Goal: Information Seeking & Learning: Learn about a topic

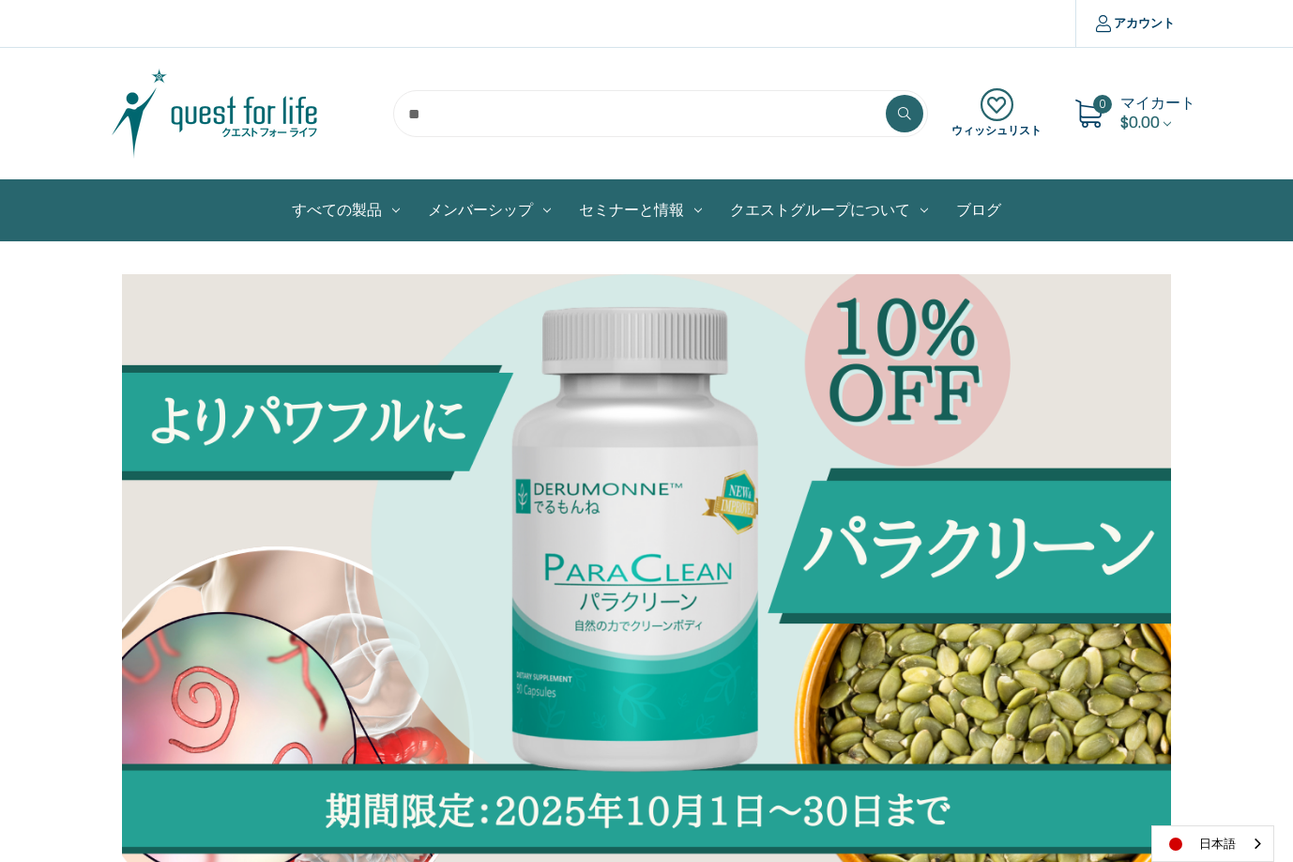
click at [262, 126] on img at bounding box center [215, 114] width 235 height 94
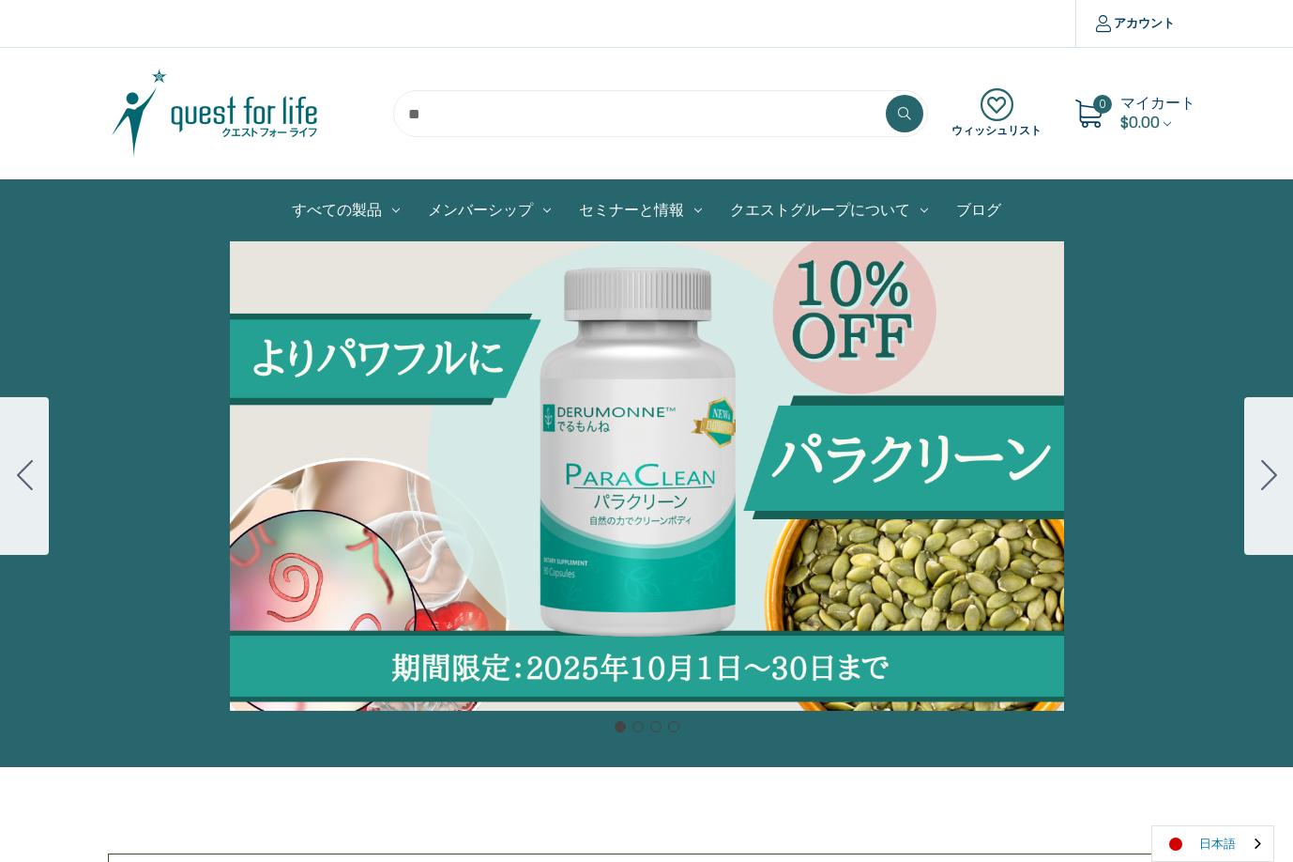
click at [1188, 830] on link "日本語" at bounding box center [1212, 843] width 121 height 35
click at [1217, 801] on link "English" at bounding box center [1203, 807] width 103 height 35
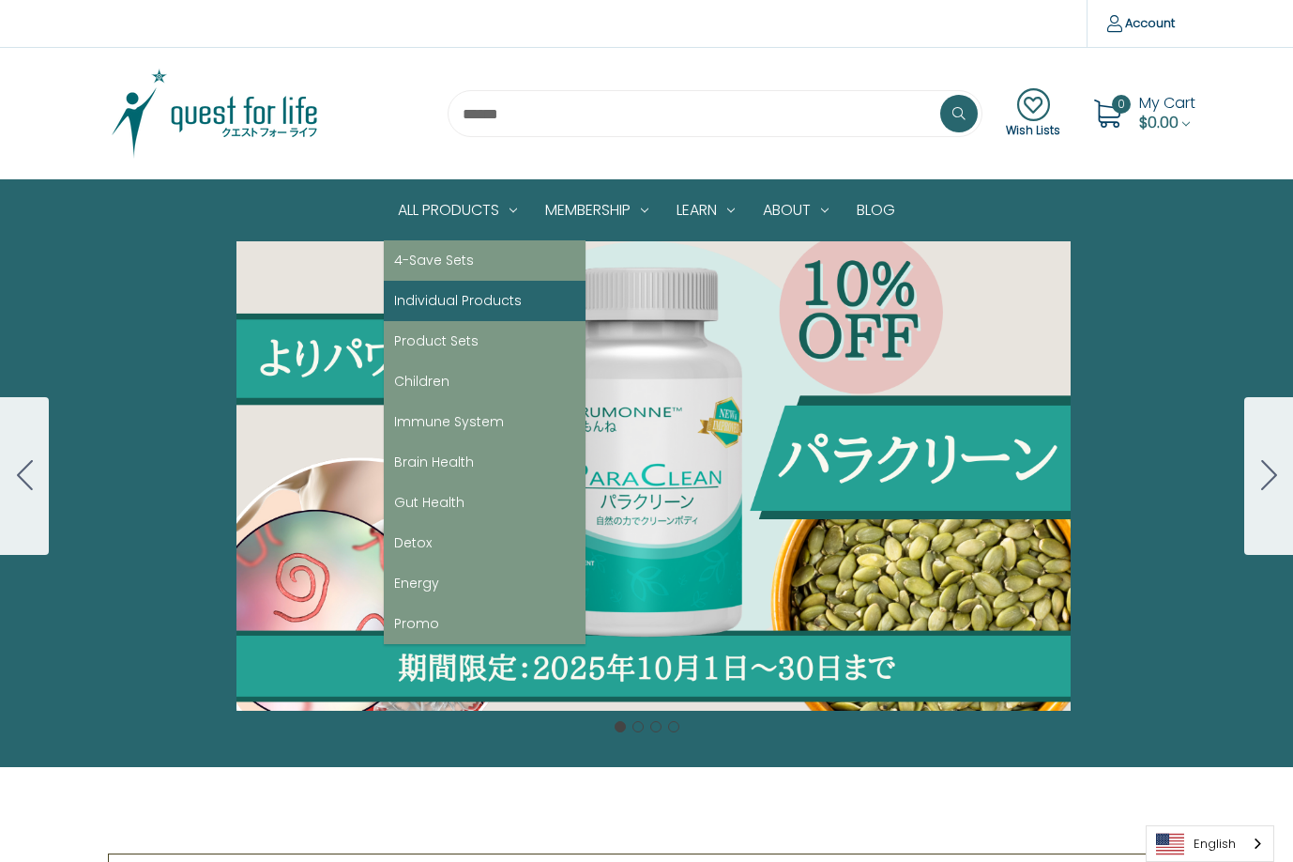
click at [415, 288] on link "Individual Products" at bounding box center [485, 301] width 202 height 40
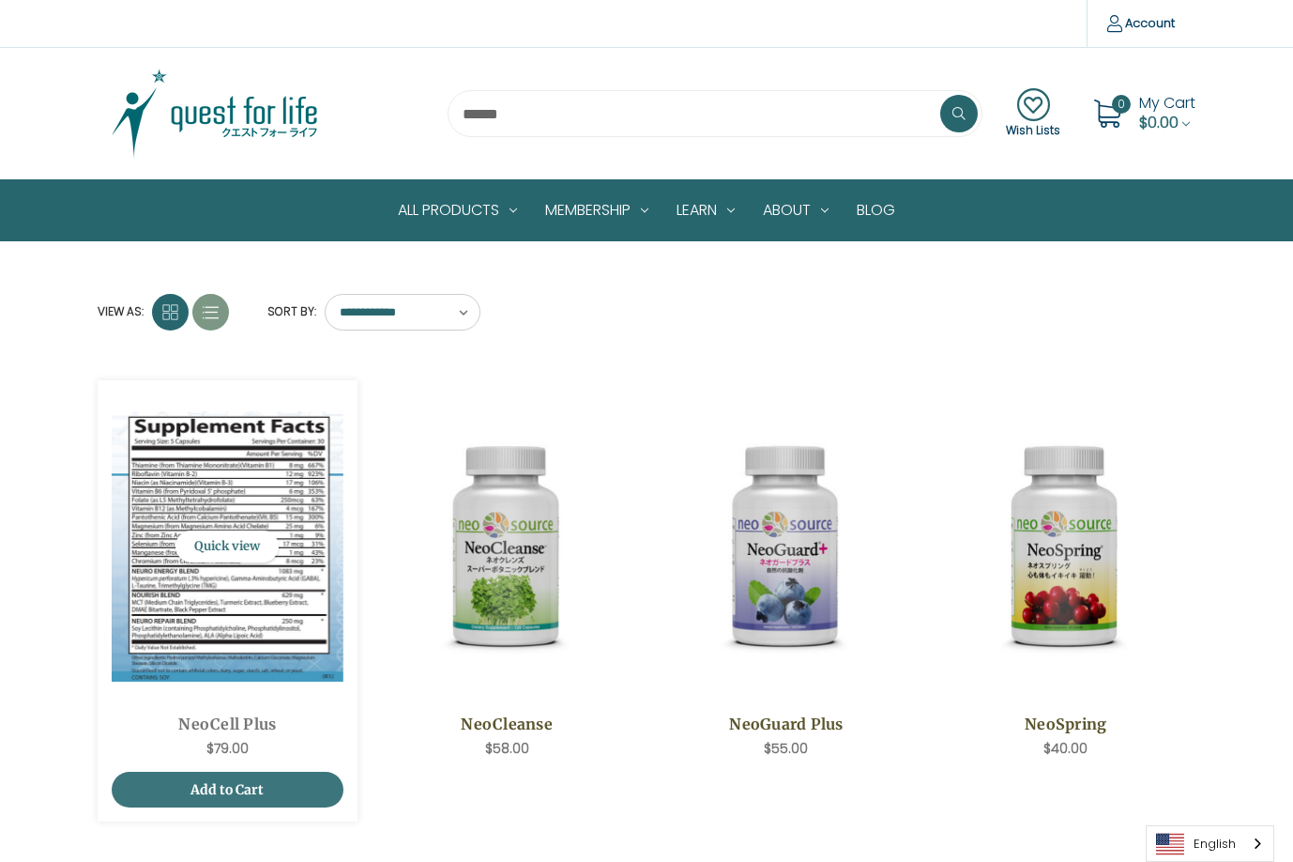
click at [315, 741] on div "Now: $79.00" at bounding box center [227, 749] width 211 height 20
click at [275, 720] on link "NeoCell Plus" at bounding box center [227, 723] width 211 height 23
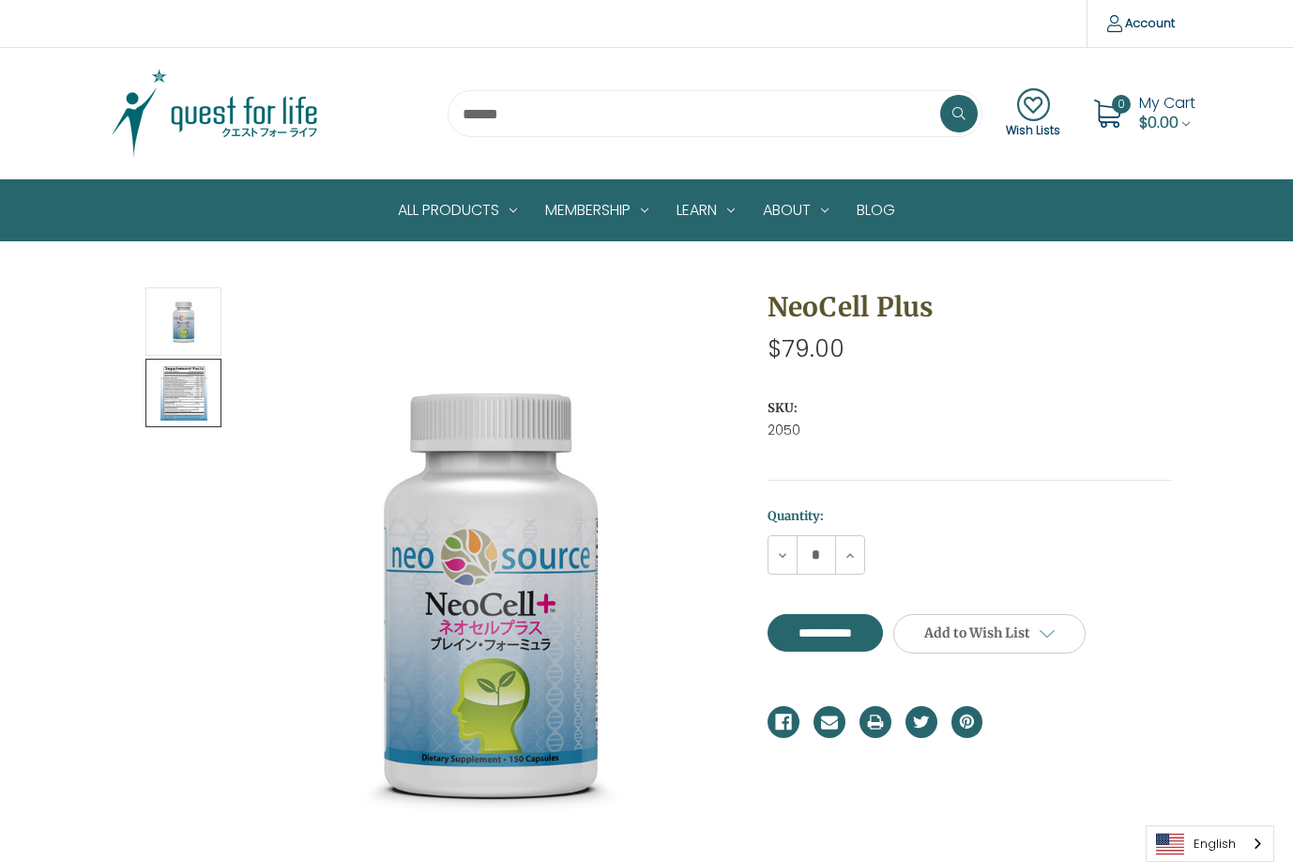
click at [191, 401] on img at bounding box center [183, 392] width 47 height 63
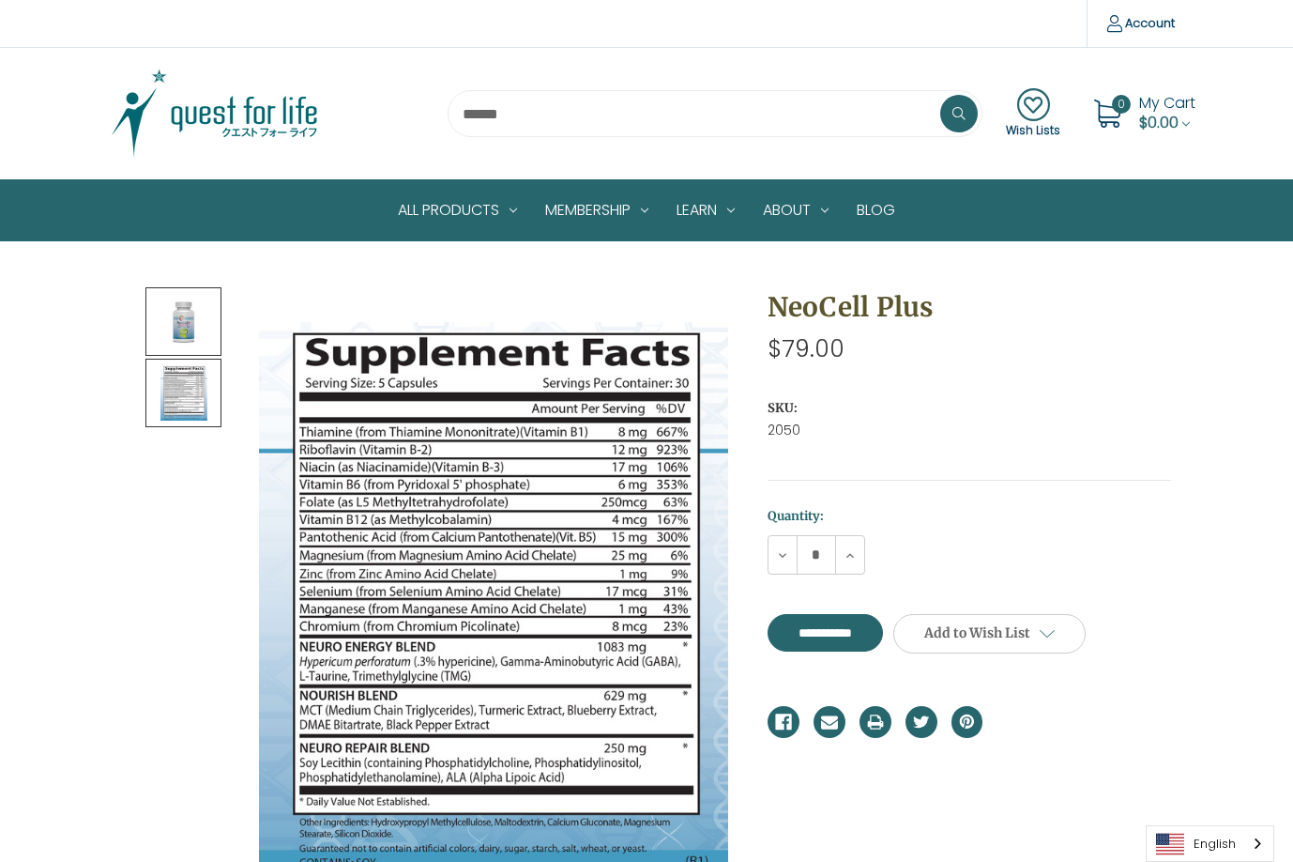
click at [173, 330] on img at bounding box center [183, 321] width 47 height 63
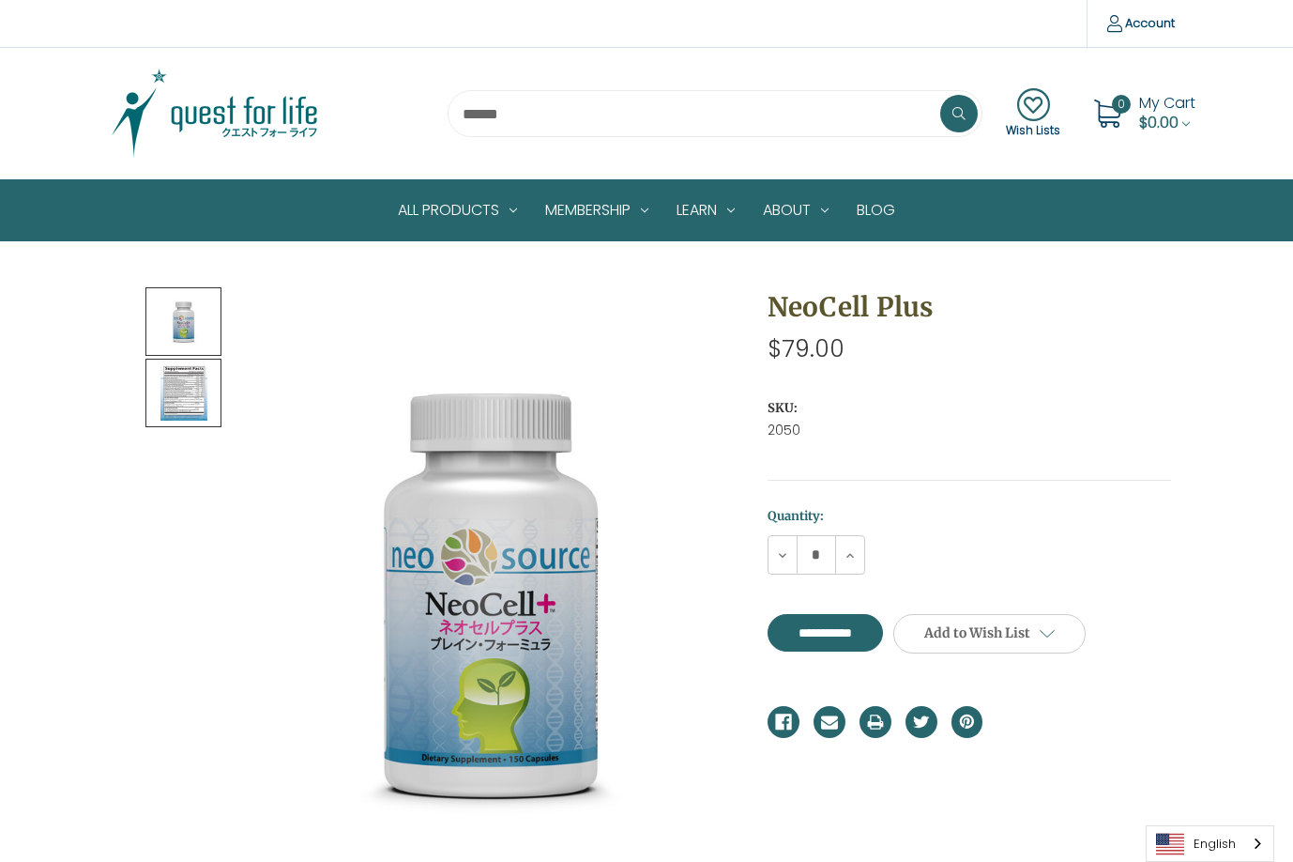
click at [182, 392] on img at bounding box center [183, 392] width 47 height 63
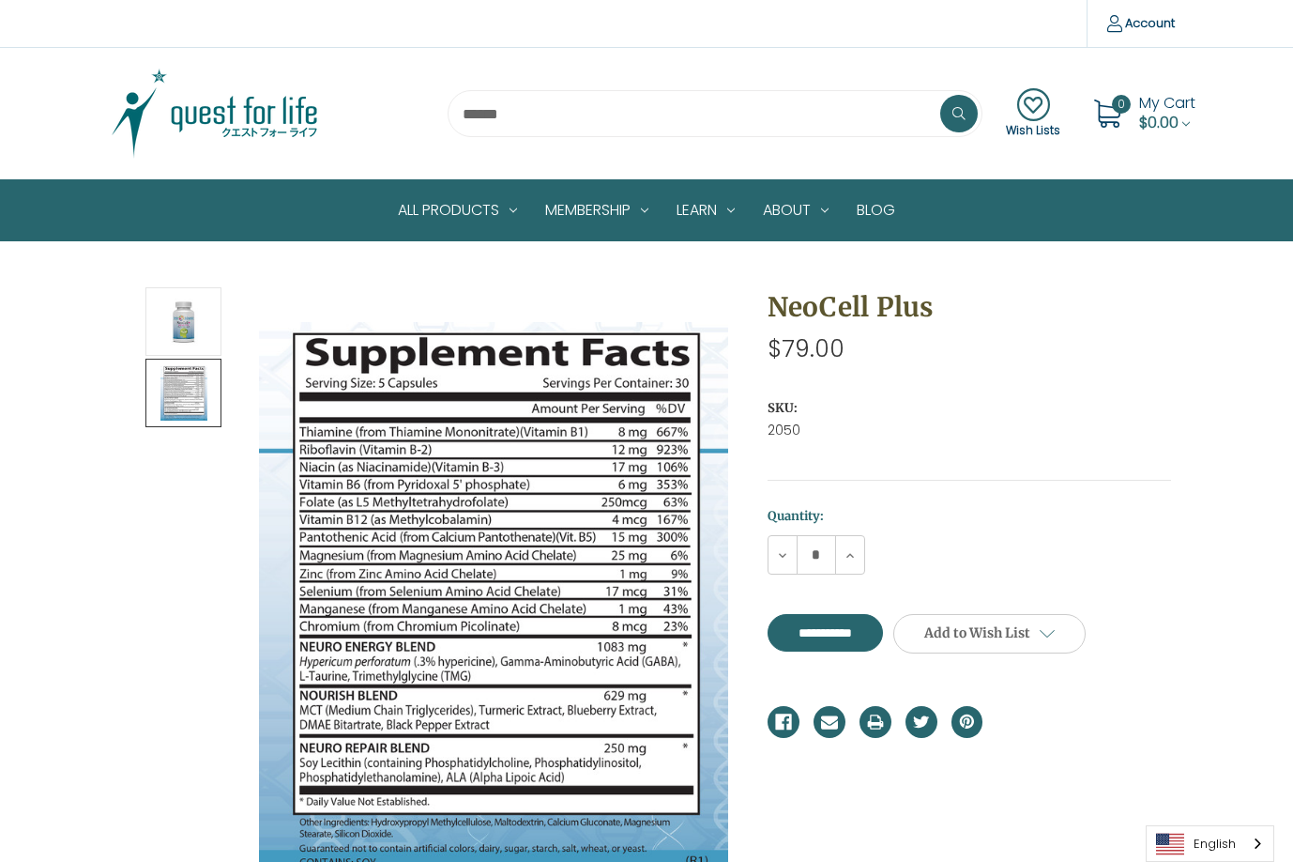
click at [623, 276] on div "NeoCell Plus MSRP: Was: Now: $79.00 (You save ) SKU: 2050" at bounding box center [647, 838] width 1076 height 1129
click at [223, 119] on img at bounding box center [215, 114] width 235 height 94
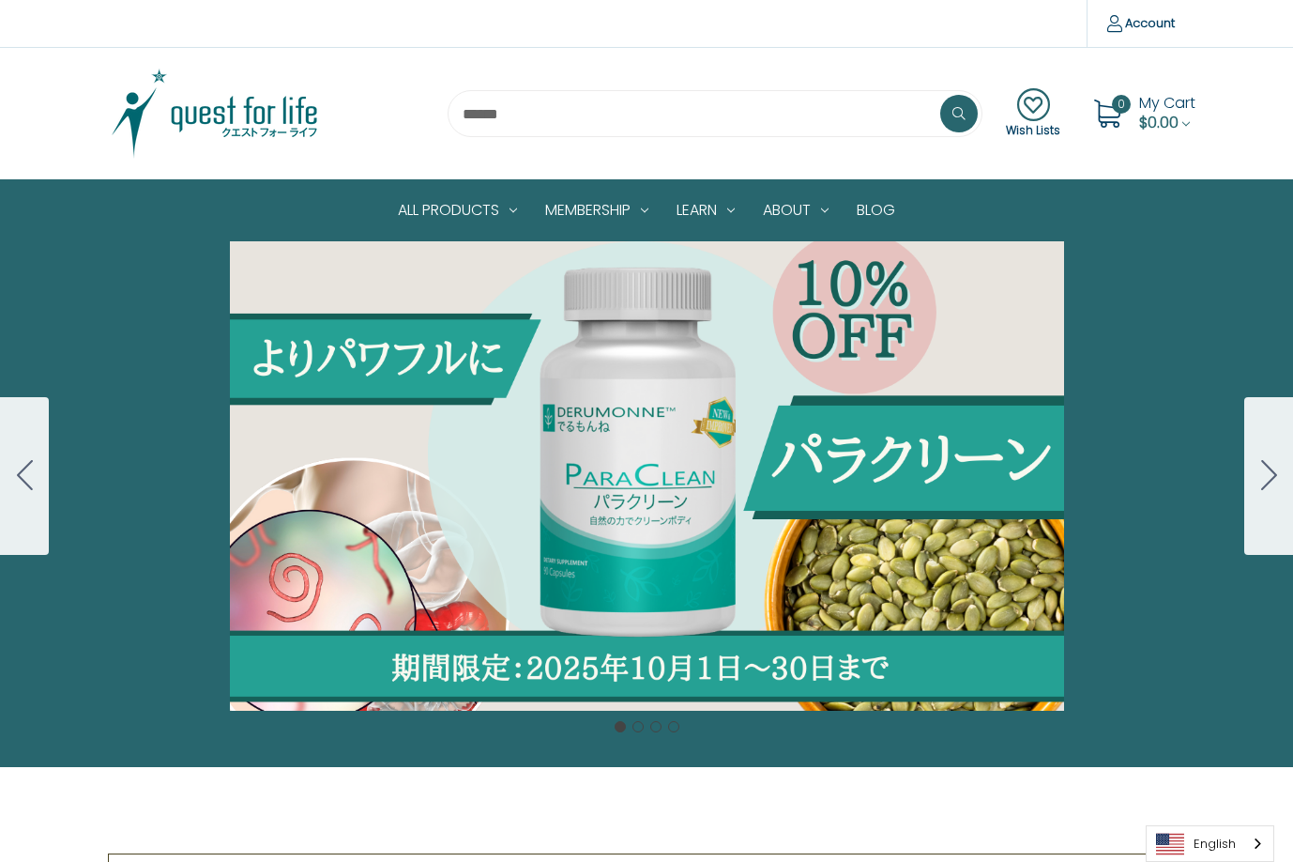
click at [1282, 468] on button "Go to slide 2" at bounding box center [1268, 476] width 49 height 158
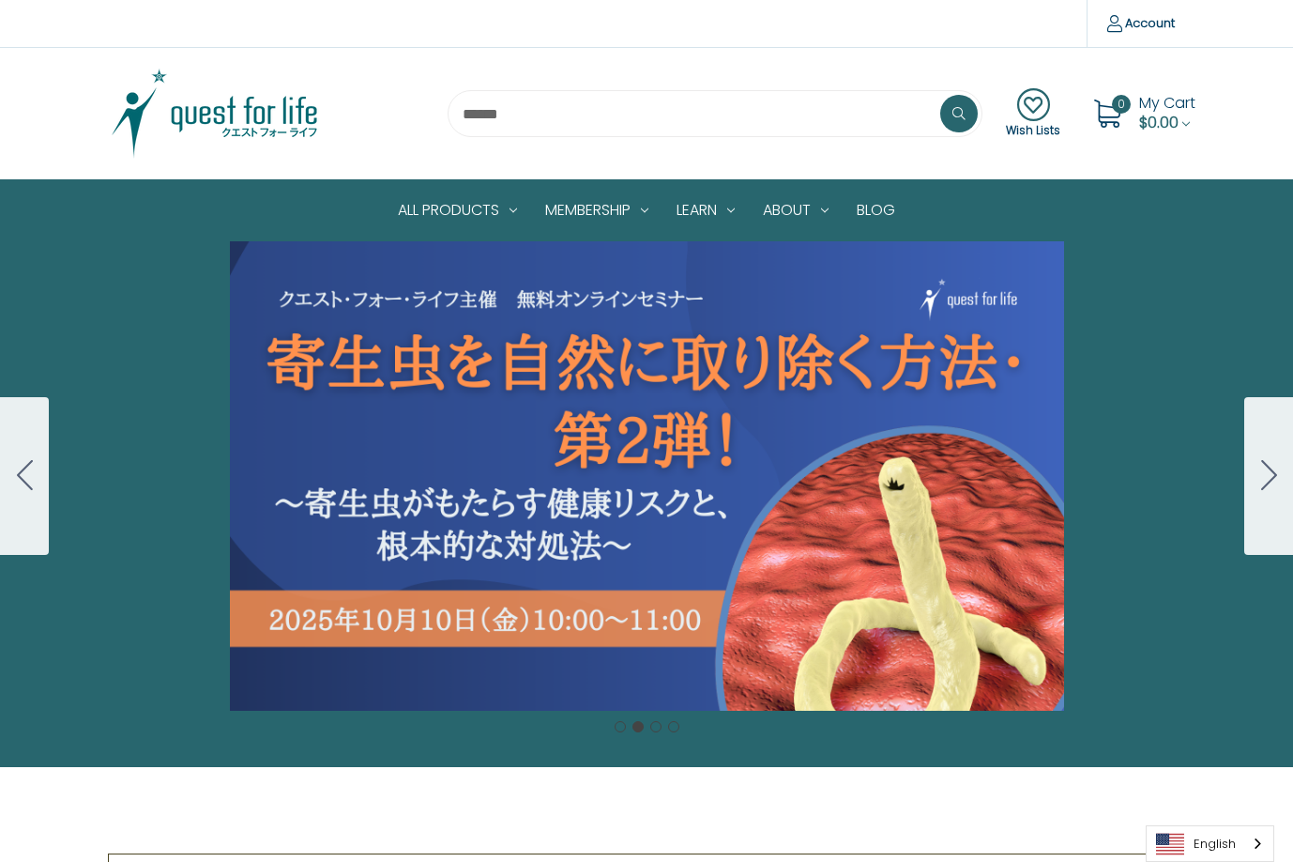
click at [547, 437] on div "Carousel Title Add a description for your carousel slide. You can use this to p…" at bounding box center [646, 475] width 1293 height 469
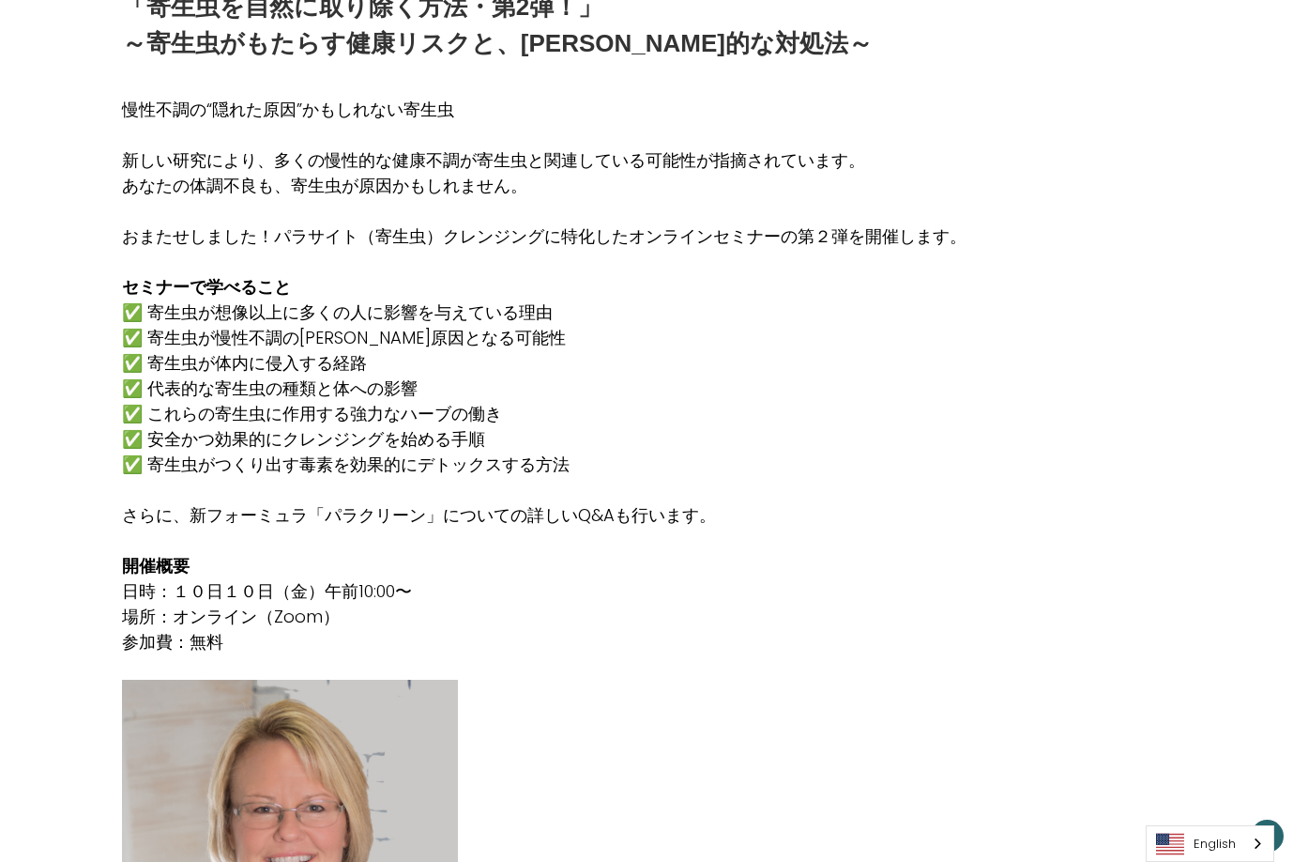
scroll to position [1001, 0]
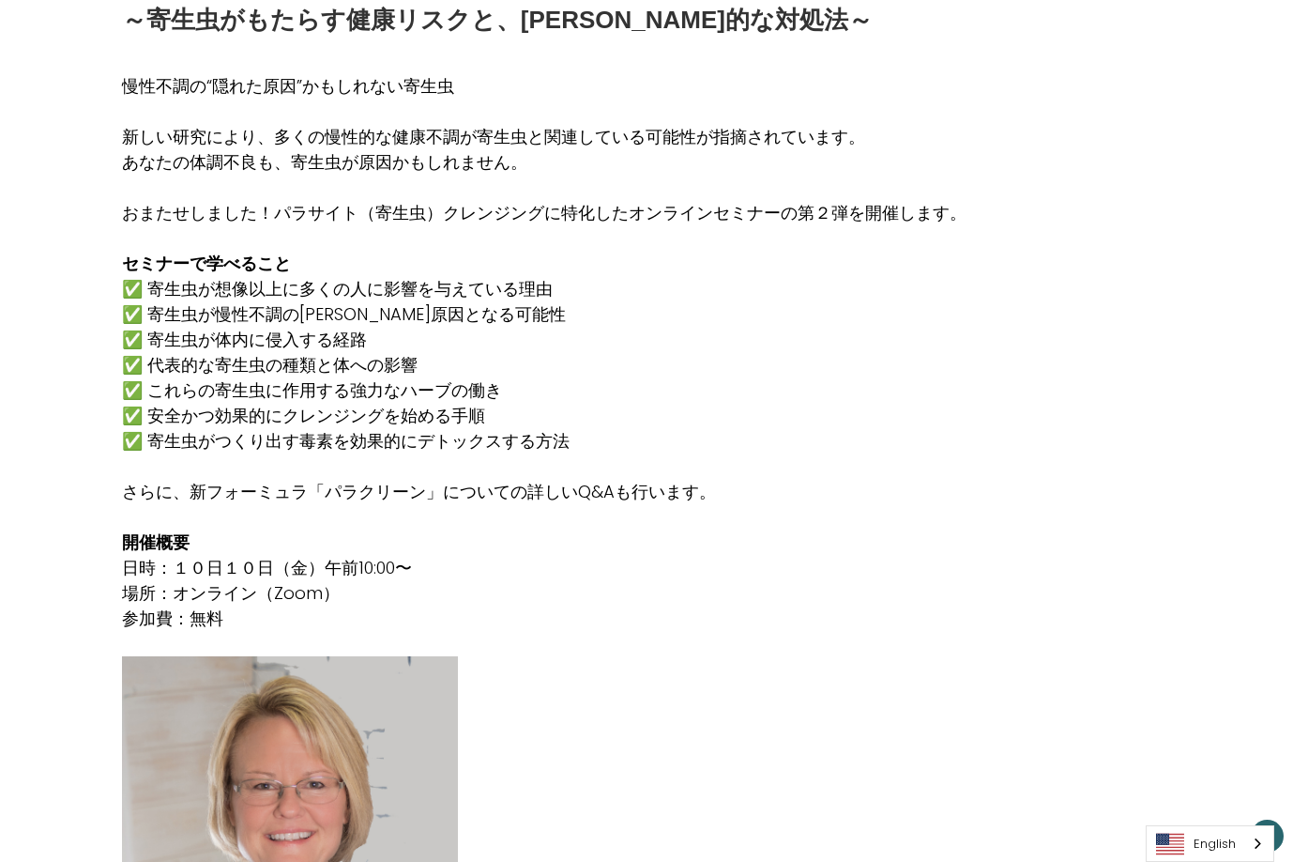
click at [438, 309] on p "✅ 寄生虫が想像以上に多くの人に影響を与えている理由 ✅ 寄生虫が慢性不調の根本原因となる可能性 ✅ 寄生虫が体内に侵入する経路 ✅ 代表的な寄生虫の種類と体…" at bounding box center [544, 364] width 845 height 177
click at [302, 361] on p "✅ 寄生虫が想像以上に多くの人に影響を与えている理由 ✅ 寄生虫が慢性不調の根本原因となる可能性 ✅ 寄生虫が体内に侵入する経路 ✅ 代表的な寄生虫の種類と体…" at bounding box center [544, 364] width 845 height 177
click at [153, 340] on p "✅ 寄生虫が想像以上に多くの人に影響を与えている理由 ✅ 寄生虫が慢性不調の根本原因となる可能性 ✅ 寄生虫が体内に侵入する経路 ✅ 代表的な寄生虫の種類と体…" at bounding box center [544, 364] width 845 height 177
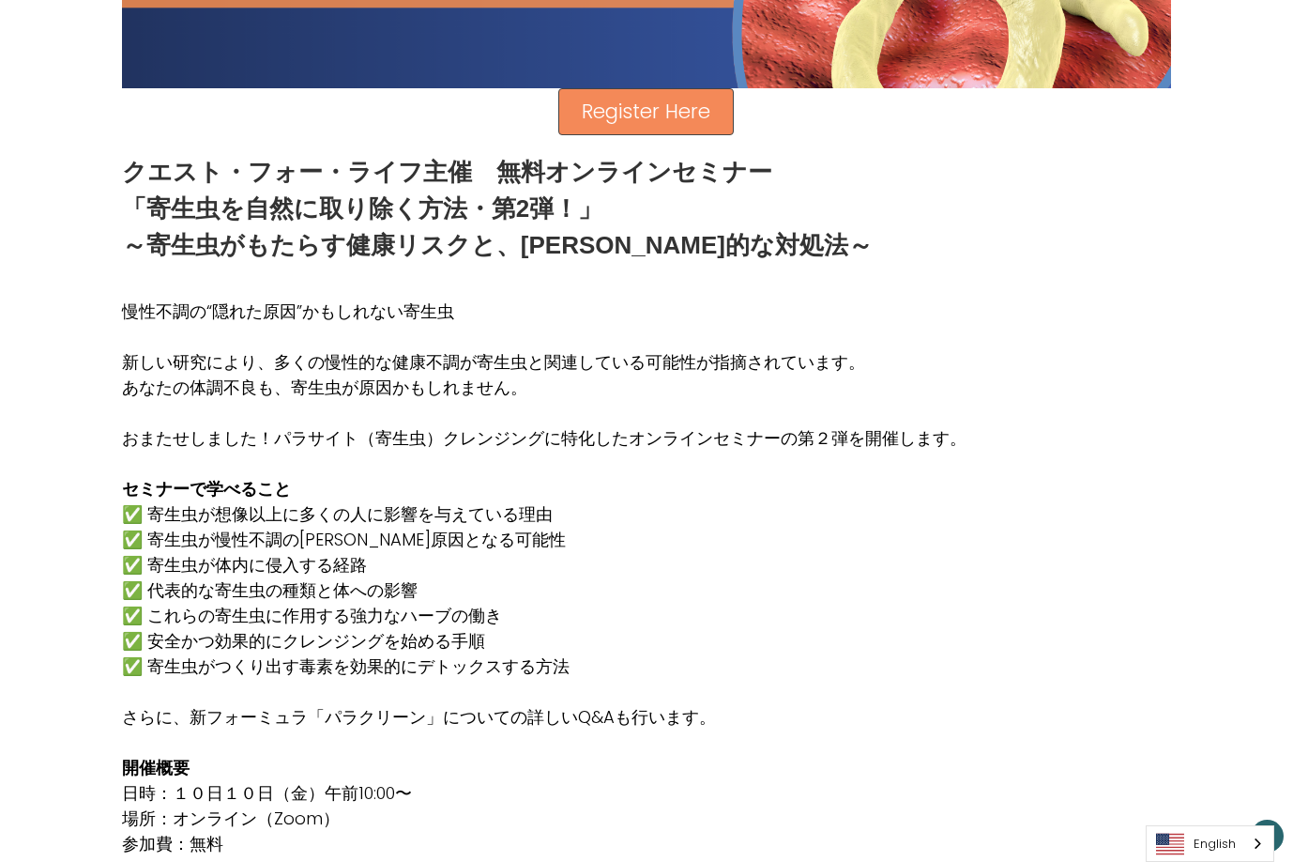
scroll to position [876, 0]
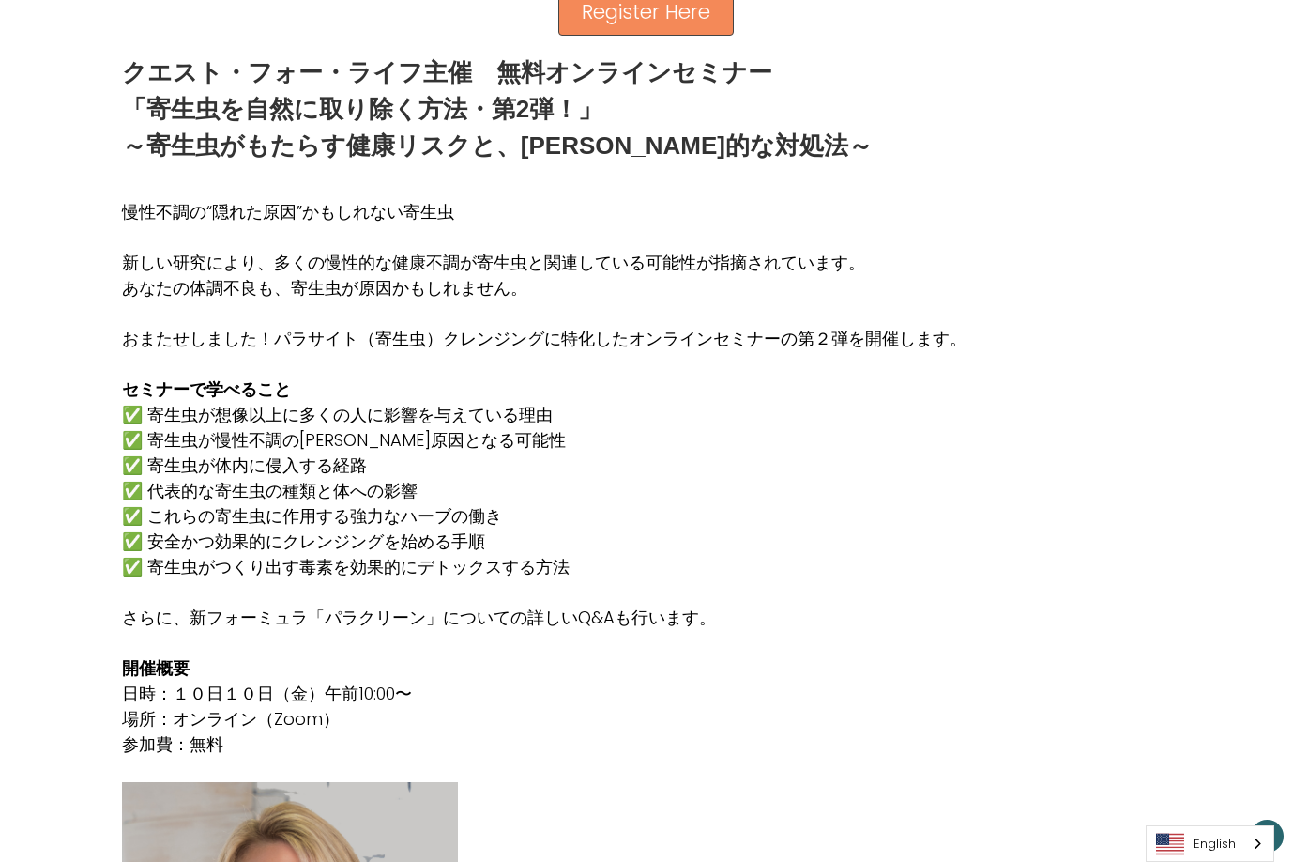
click at [1010, 411] on div "慢性不調の“隠れた原因”かもしれない寄生虫 新しい研究により、多くの慢性的な健康不調が寄生虫と関連している可能性が指摘されています。 あなたの体調不良も、寄生…" at bounding box center [646, 478] width 1049 height 608
click at [39, 151] on div "Register Here クエスト・フォー・ライフ主催　無料オンラインセミナー 「寄生虫を自然に取り除く方法・第2弾！」 ～寄生虫がもたらす健康リスクと、根…" at bounding box center [646, 416] width 1293 height 2037
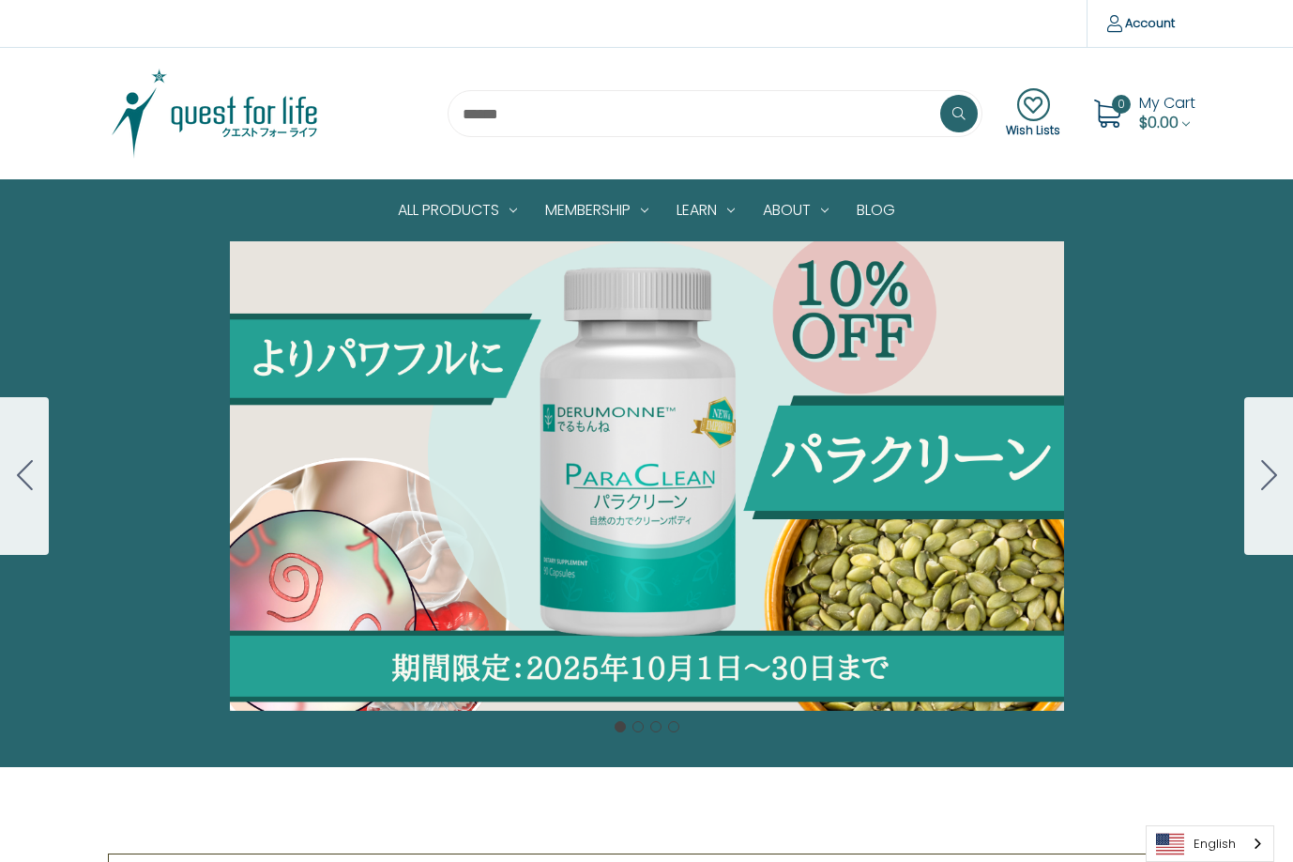
click at [560, 460] on div "Carousel Title Add a description for your carousel slide. You can use this to p…" at bounding box center [646, 475] width 1293 height 469
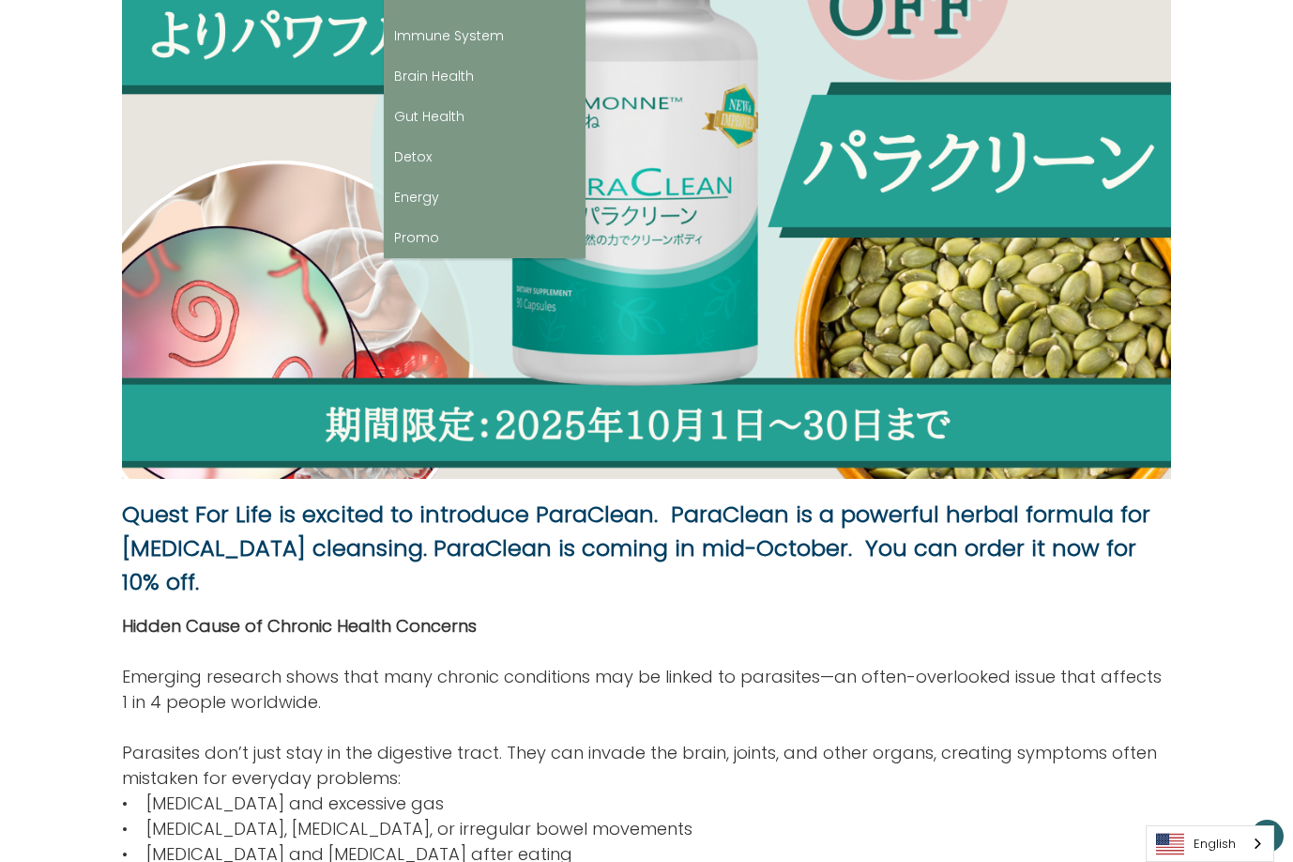
scroll to position [438, 0]
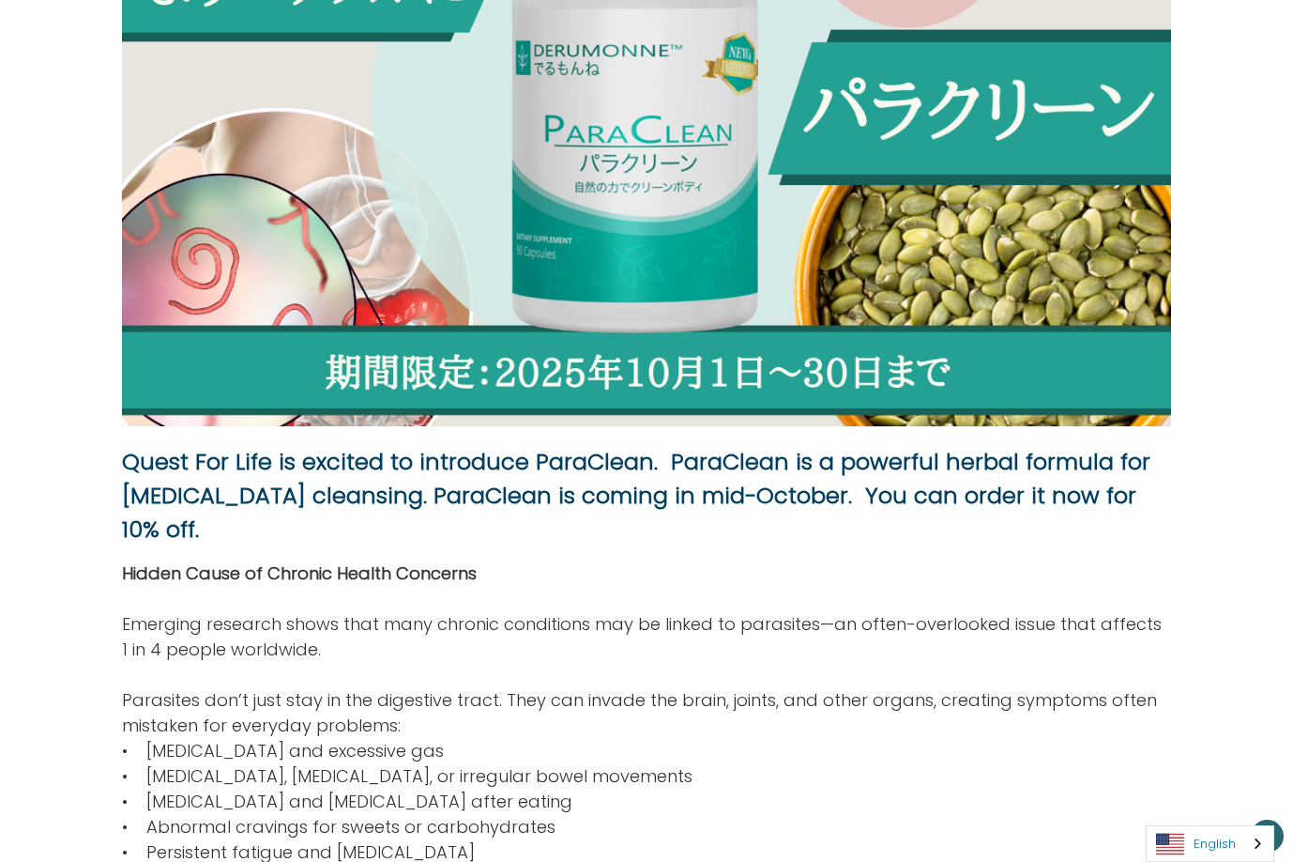
click at [1220, 840] on link "English" at bounding box center [1210, 843] width 127 height 35
click at [1228, 809] on link "日本語" at bounding box center [1196, 807] width 98 height 35
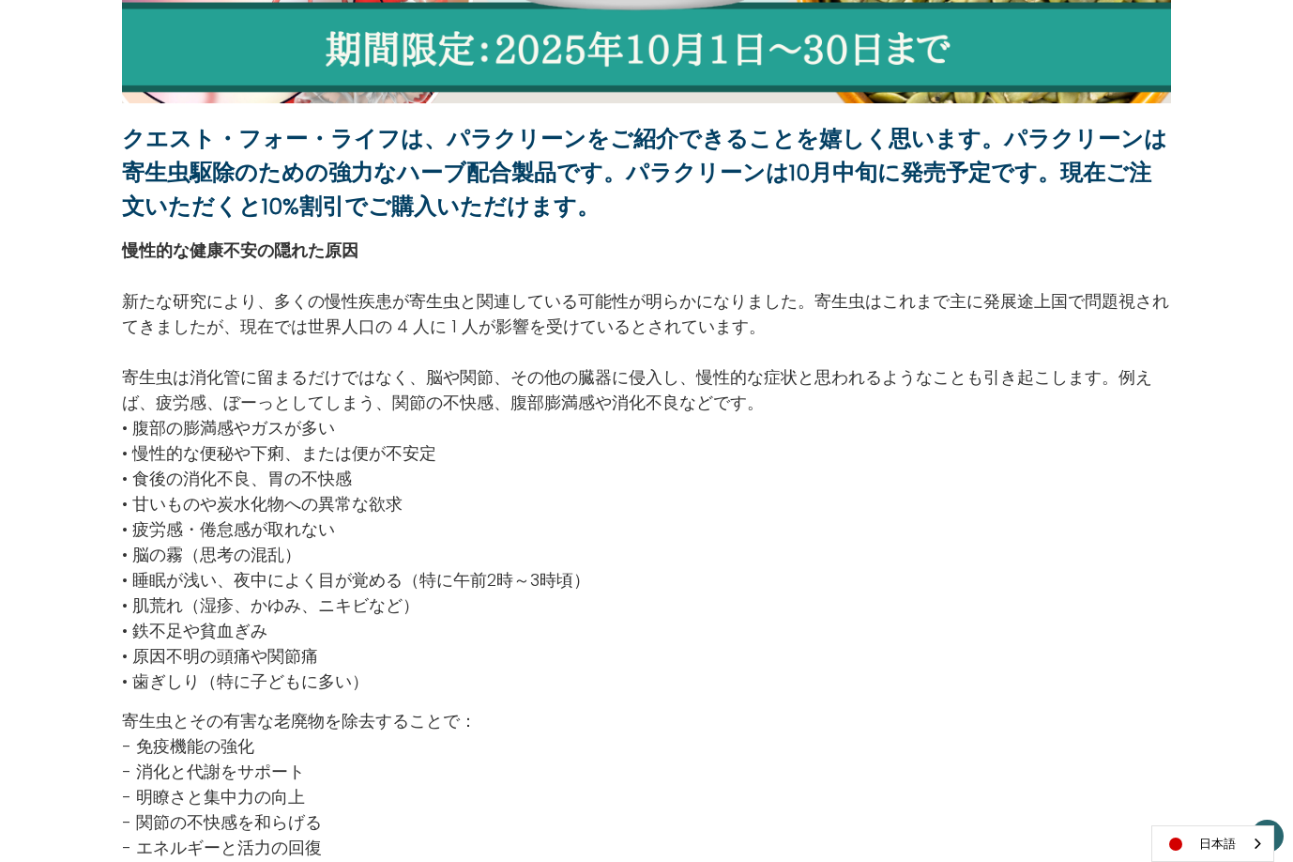
scroll to position [751, 0]
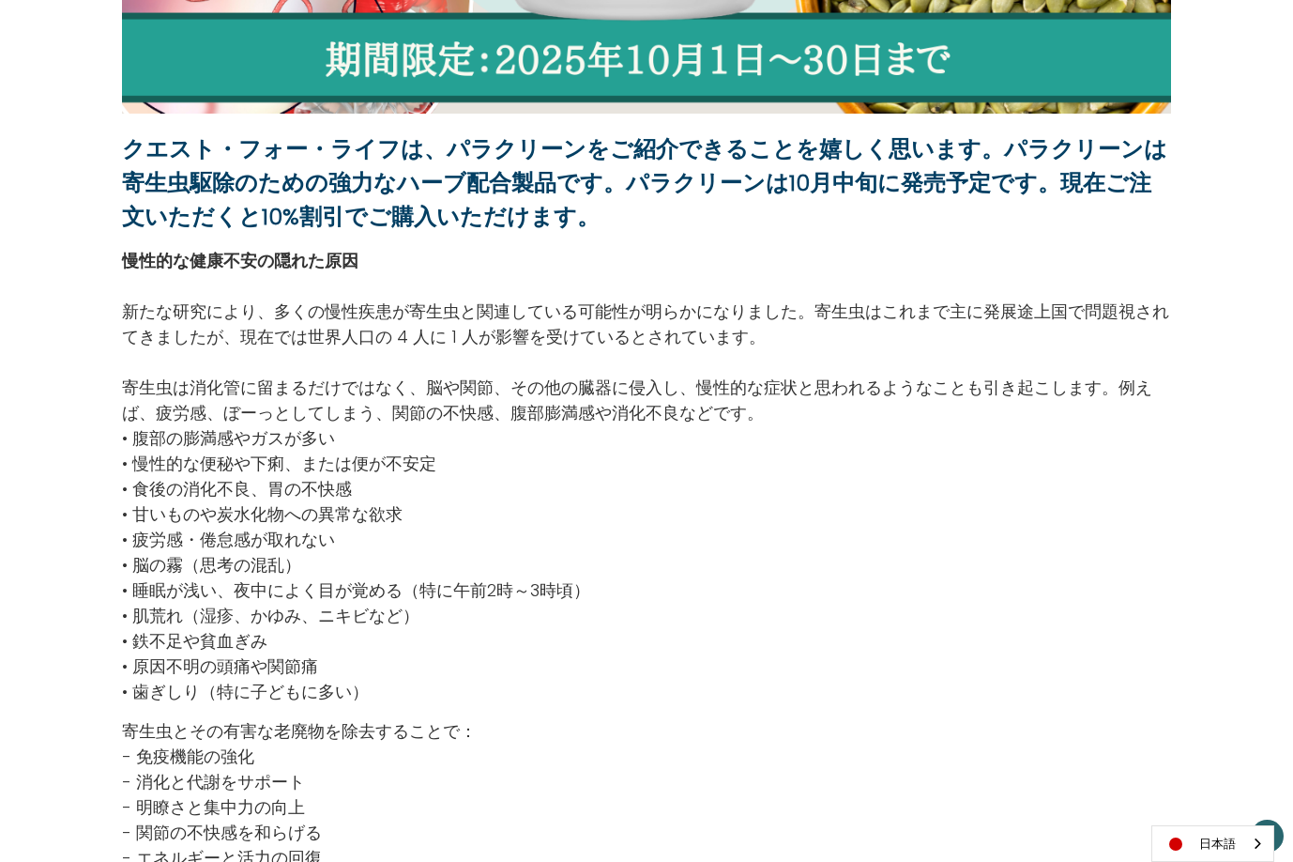
click at [279, 186] on strong "クエスト・フォー・ライフは、パラクリーンをご紹介できることを嬉しく思います。パラクリーンは寄生虫駆除のための強力なハーブ配合製品です。パラクリーンは10月中旬…" at bounding box center [644, 182] width 1045 height 99
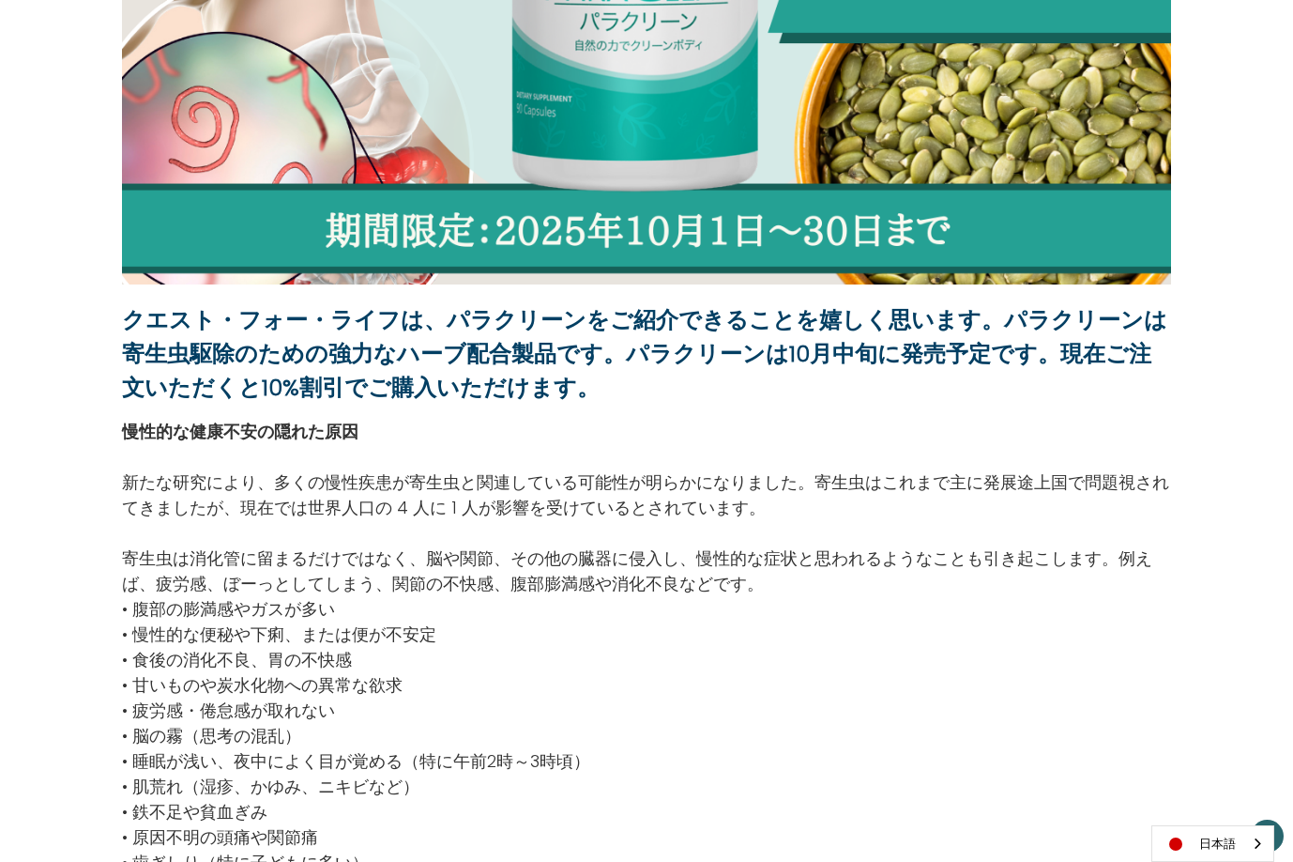
scroll to position [501, 0]
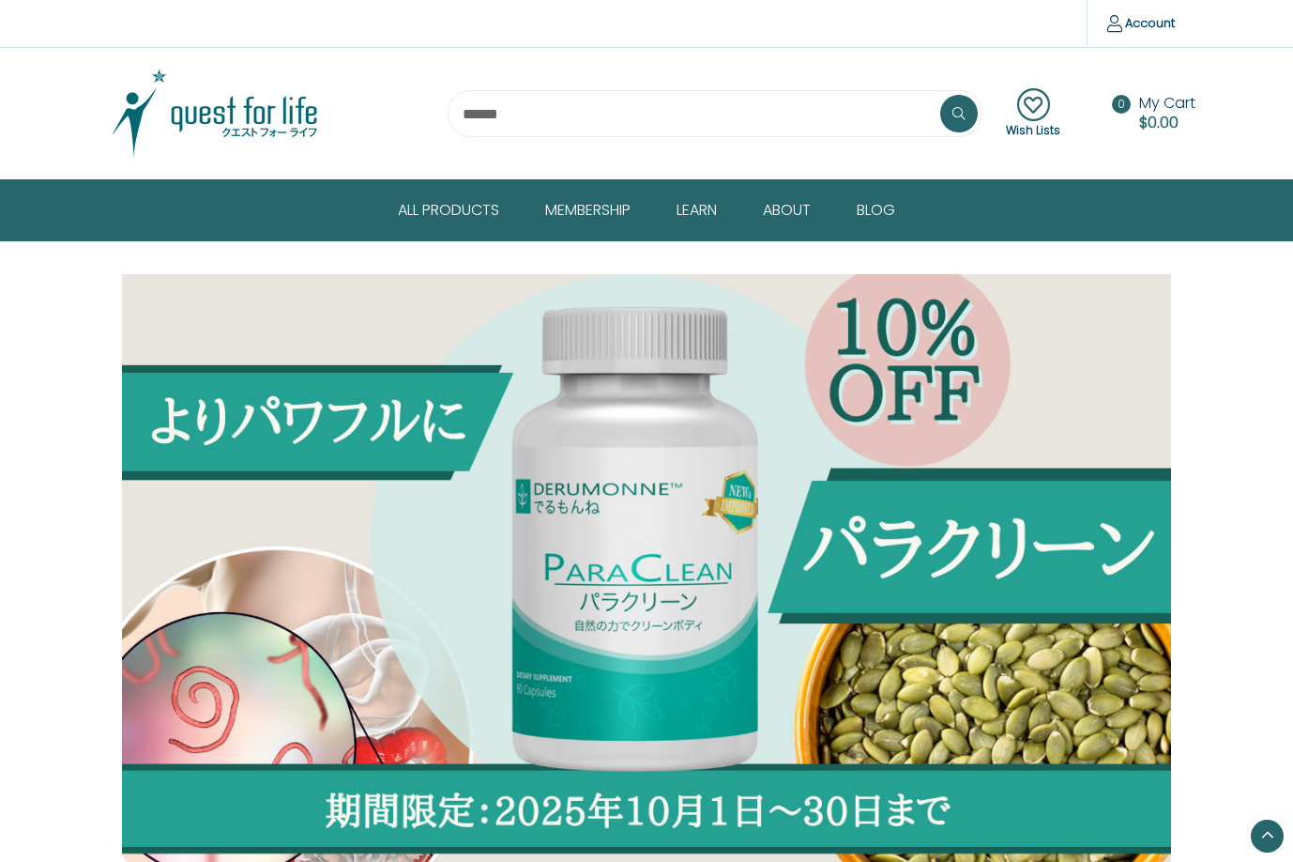
scroll to position [501, 0]
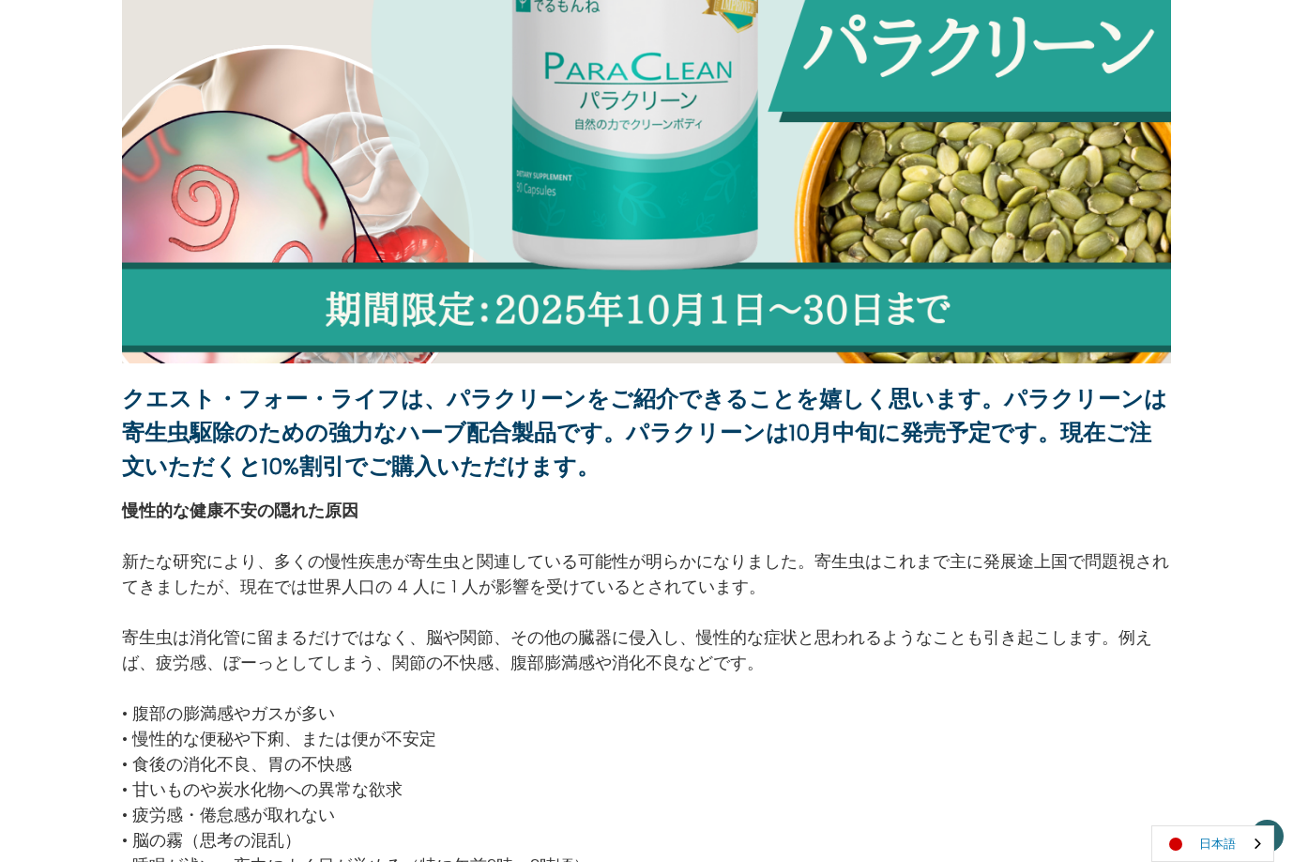
click at [1235, 840] on link "日本語" at bounding box center [1212, 843] width 121 height 35
click at [1216, 811] on link "English" at bounding box center [1203, 807] width 103 height 35
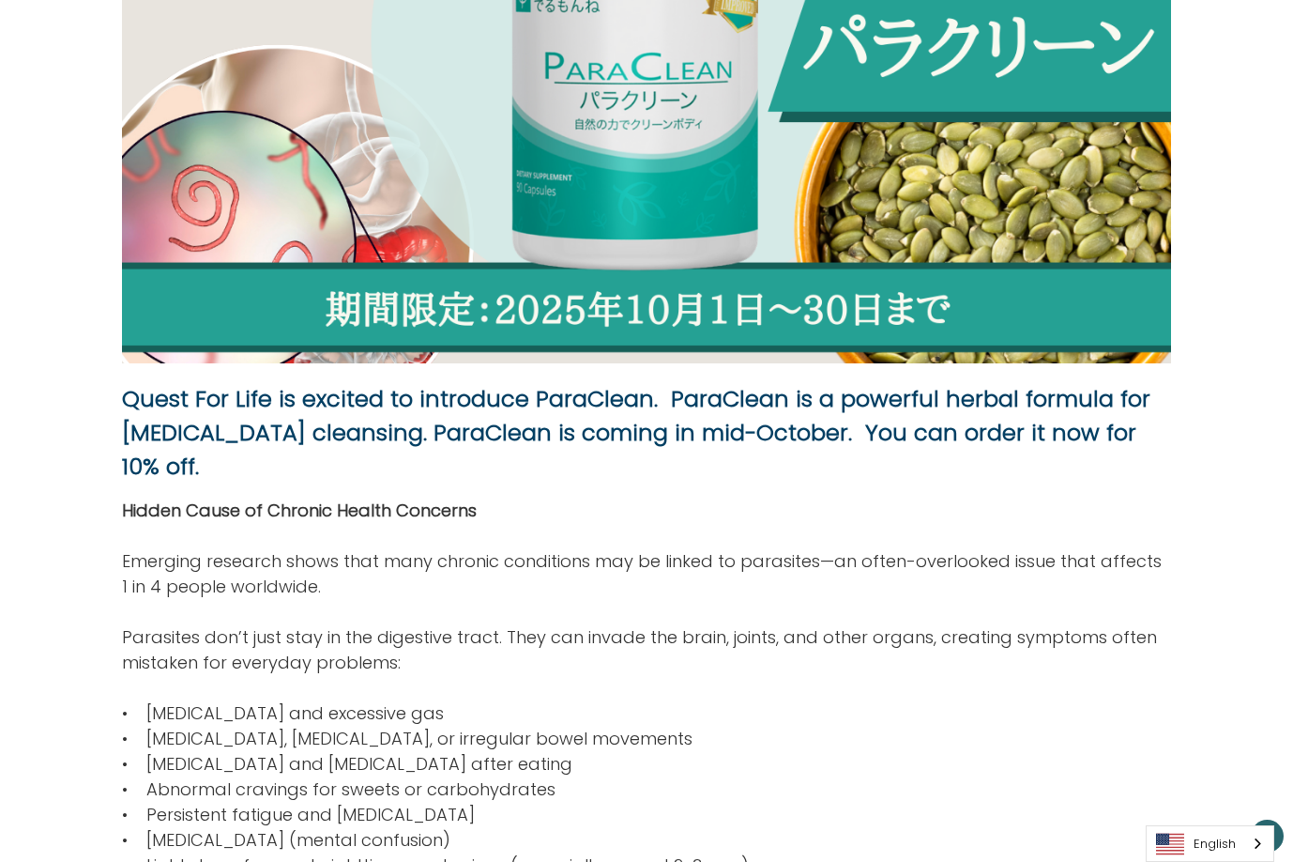
scroll to position [501, 0]
click at [1213, 848] on link "English" at bounding box center [1210, 843] width 127 height 35
click at [1203, 801] on link "日本語" at bounding box center [1196, 807] width 98 height 35
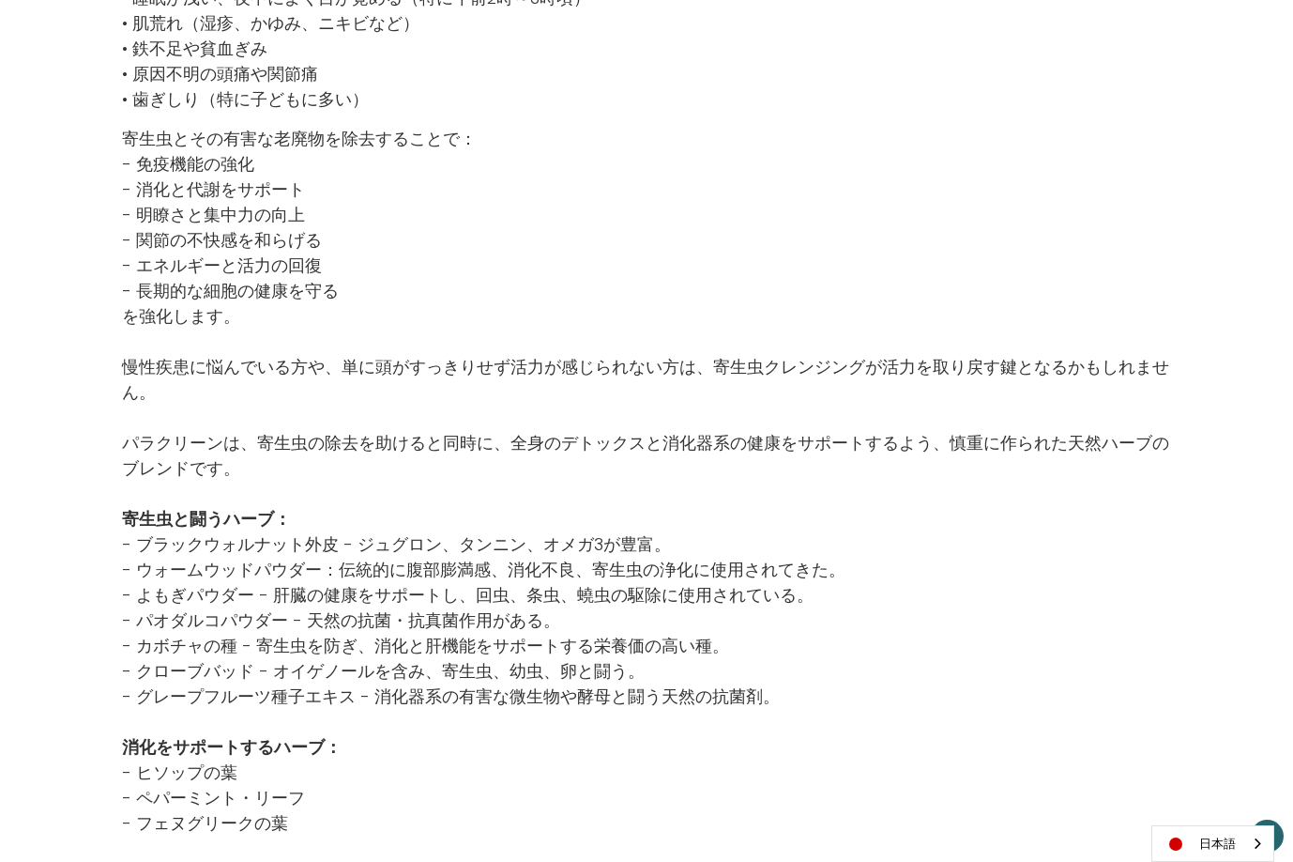
scroll to position [1377, 0]
